Goal: Navigation & Orientation: Go to known website

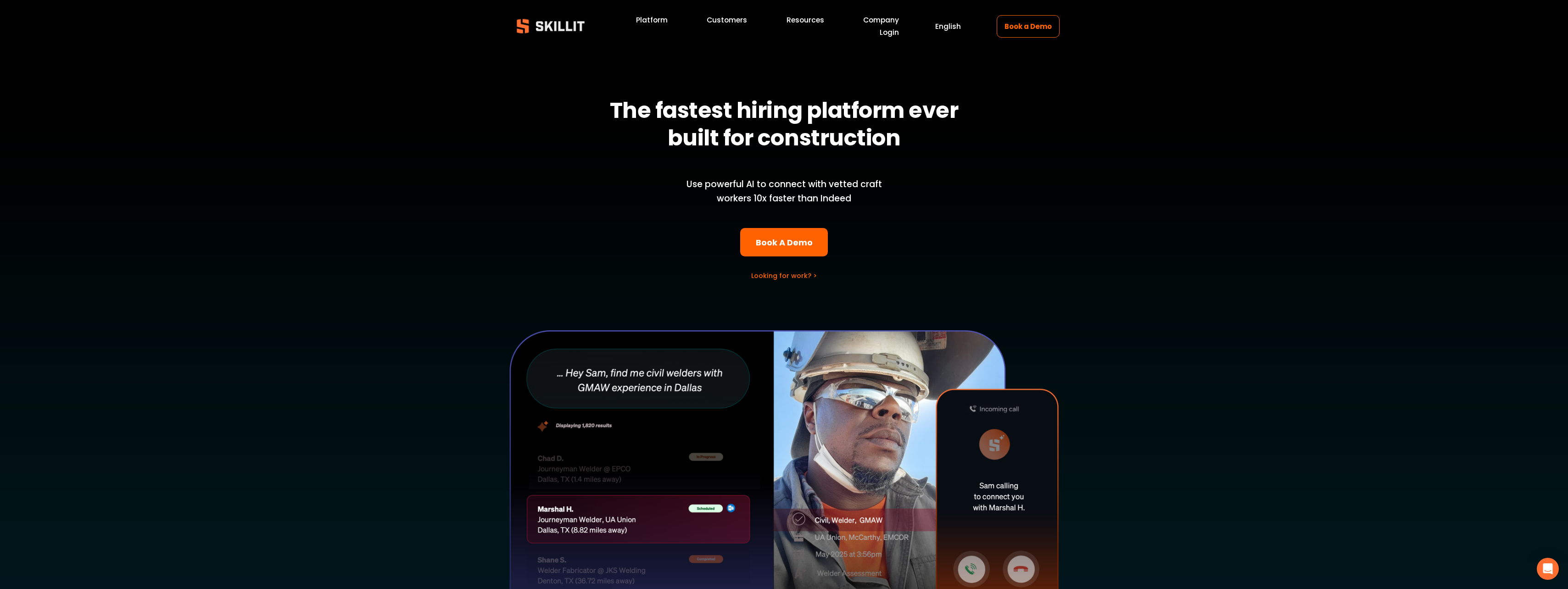
click at [891, 36] on link "Login" at bounding box center [890, 32] width 19 height 12
